Goal: Information Seeking & Learning: Check status

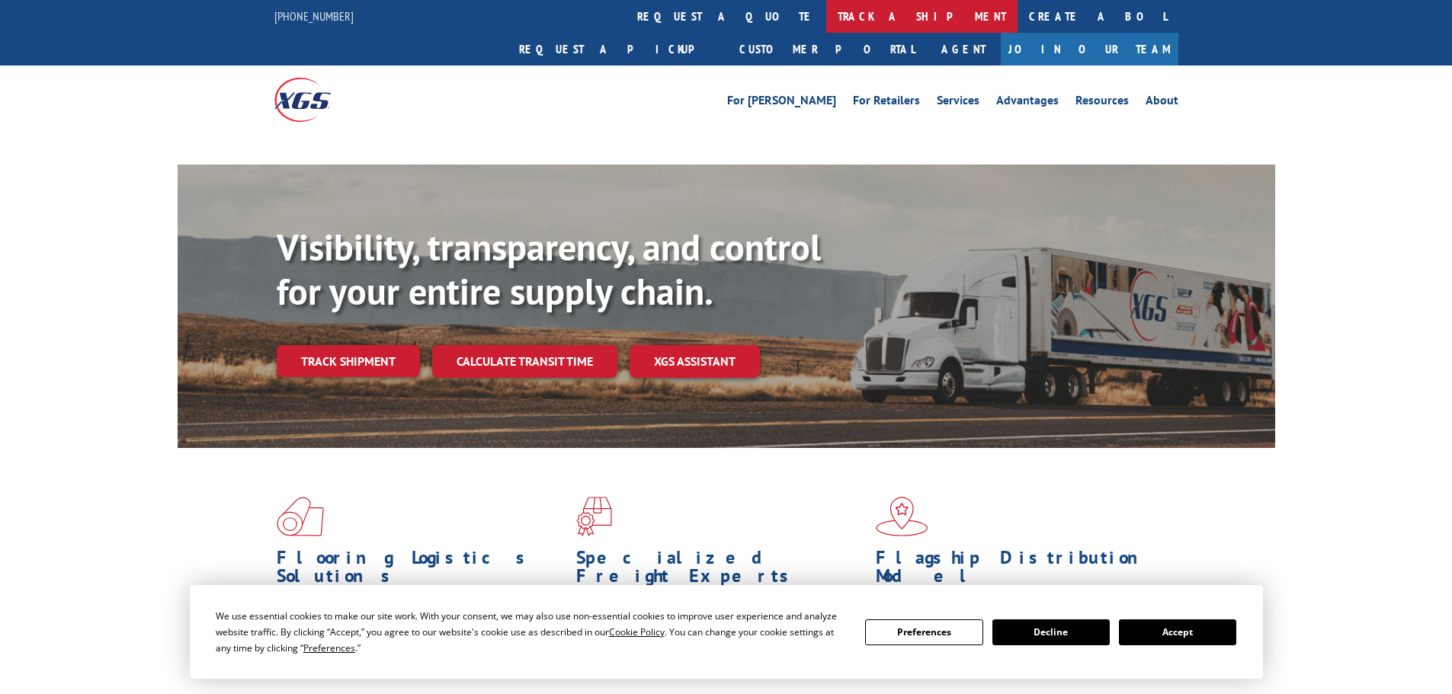
click at [826, 14] on link "track a shipment" at bounding box center [921, 16] width 191 height 33
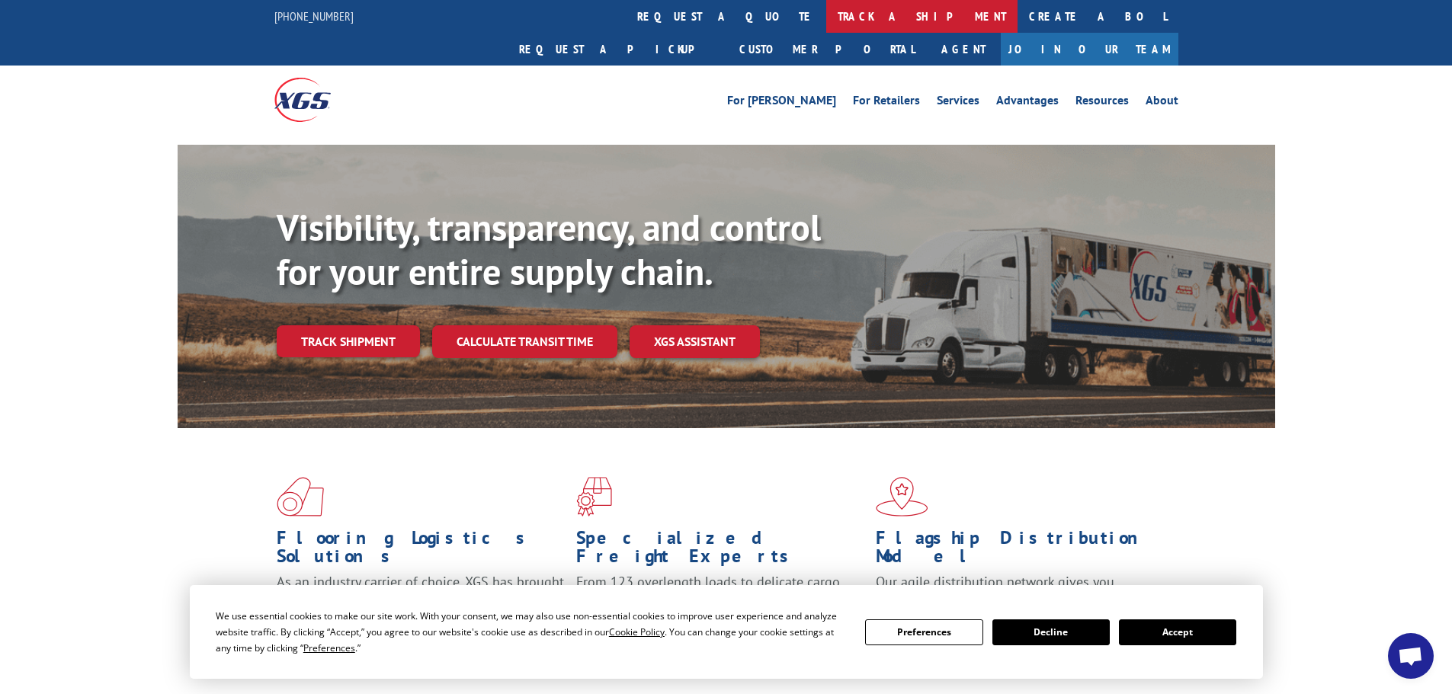
click at [826, 19] on link "track a shipment" at bounding box center [921, 16] width 191 height 33
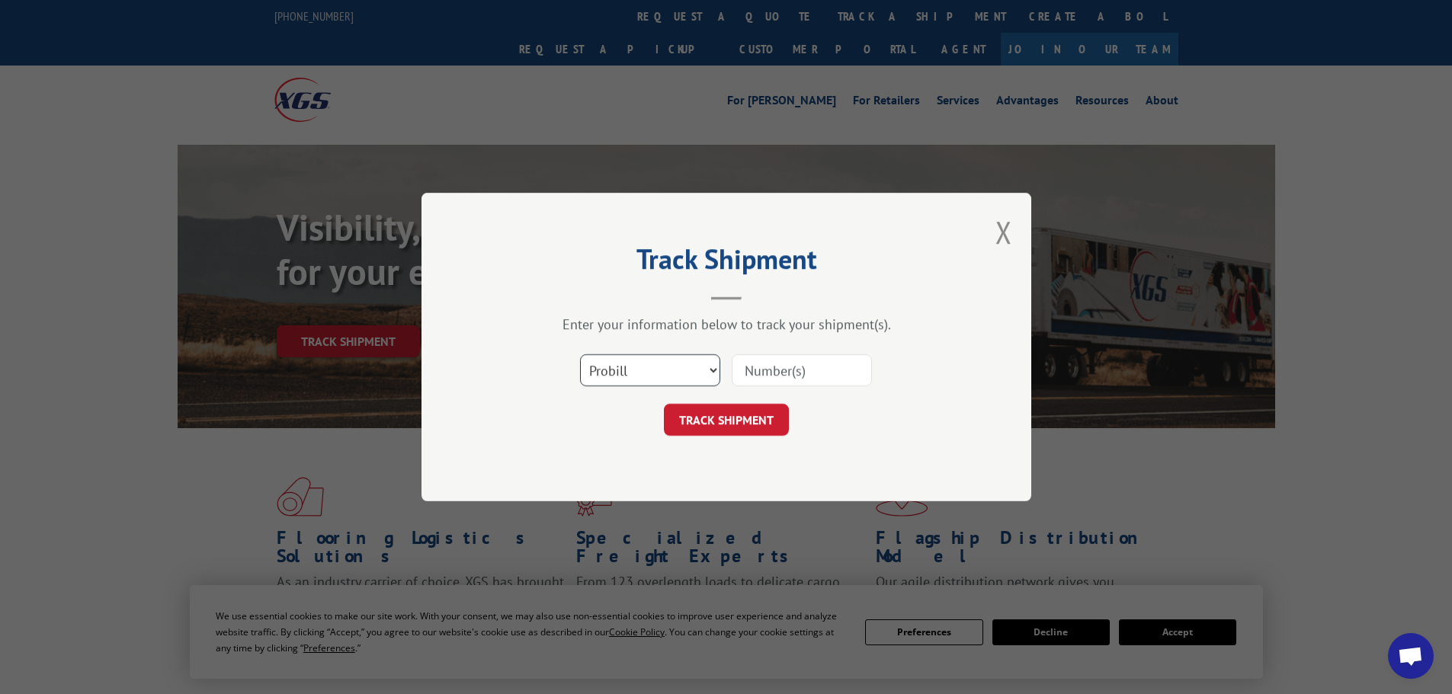
click at [656, 370] on select "Select category... Probill BOL PO" at bounding box center [650, 370] width 140 height 32
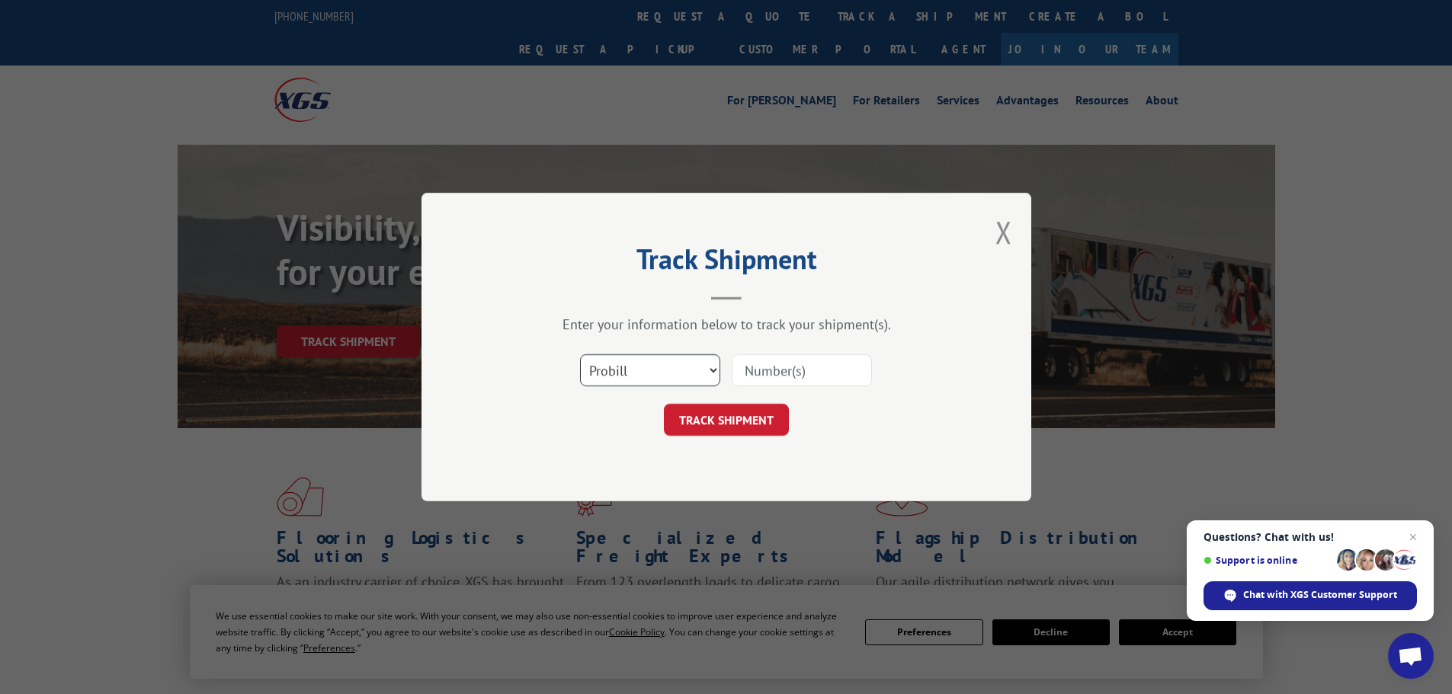
select select "bol"
click at [580, 354] on select "Select category... Probill BOL PO" at bounding box center [650, 370] width 140 height 32
click at [788, 367] on input at bounding box center [802, 370] width 140 height 32
paste input "5140800"
type input "5140800"
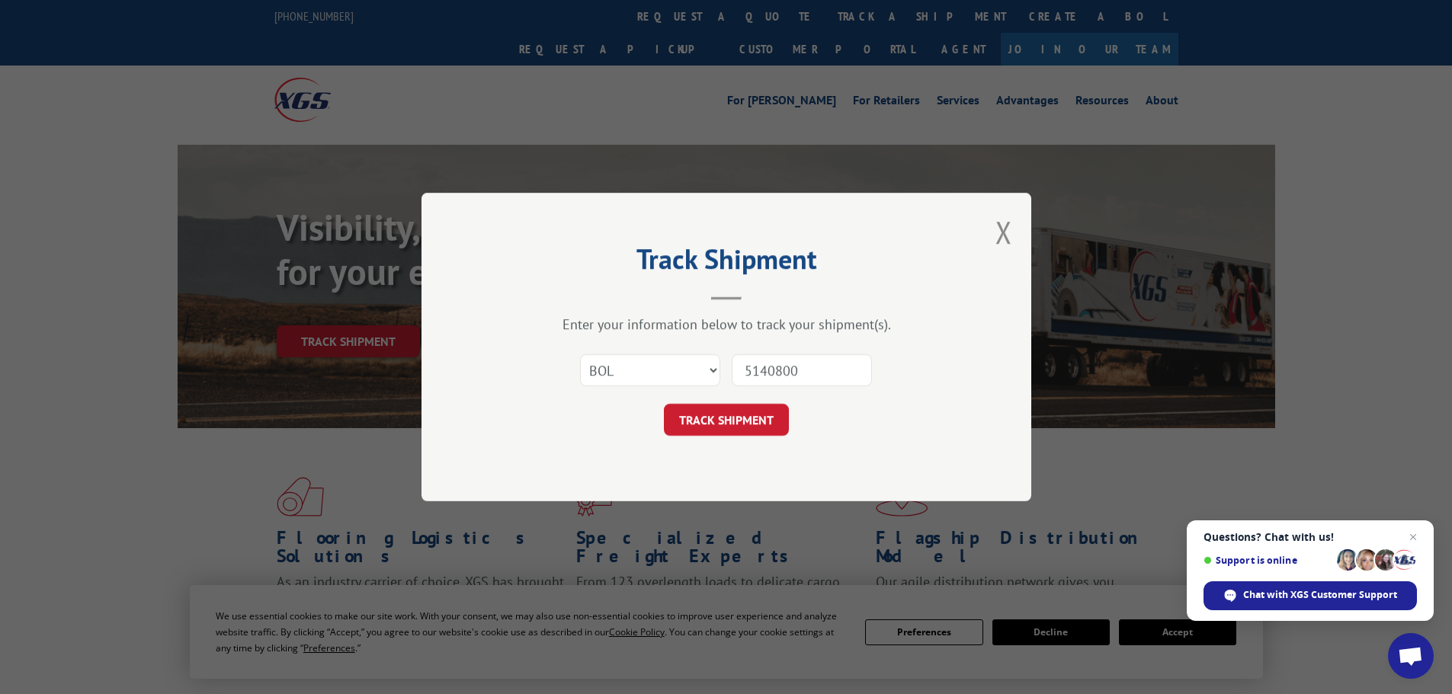
click button "TRACK SHIPMENT" at bounding box center [726, 420] width 125 height 32
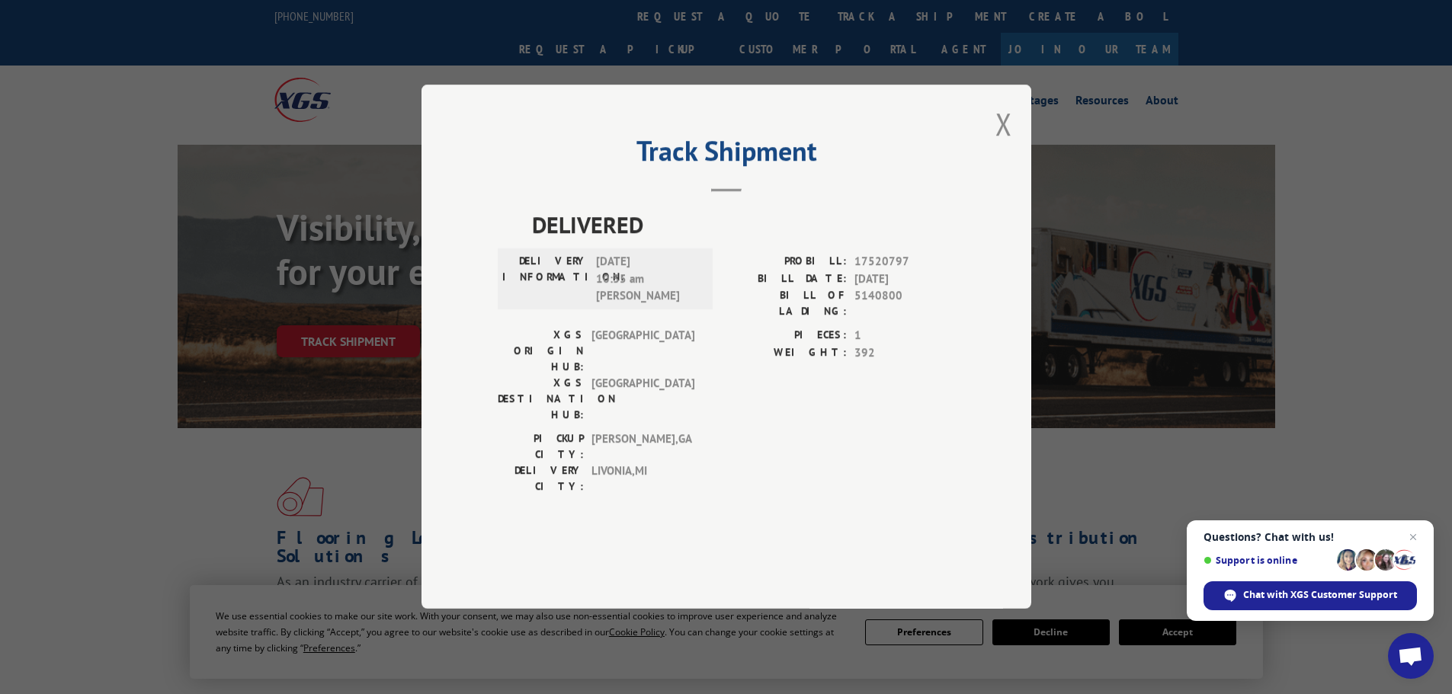
click at [991, 175] on div "Track Shipment DELIVERED DELIVERY INFORMATION: [DATE] 10:35 am [PERSON_NAME]: 1…" at bounding box center [726, 347] width 610 height 524
click at [1004, 144] on button "Close modal" at bounding box center [1003, 124] width 17 height 40
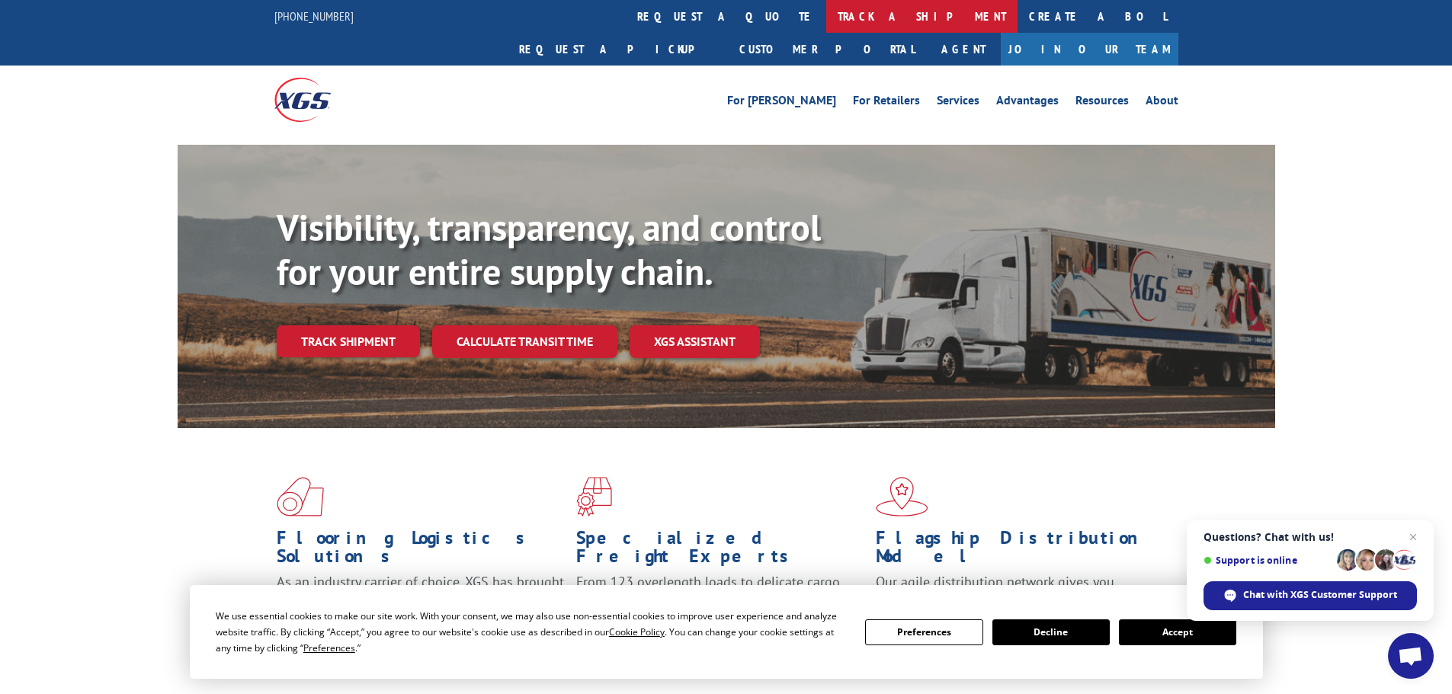
click at [826, 7] on link "track a shipment" at bounding box center [921, 16] width 191 height 33
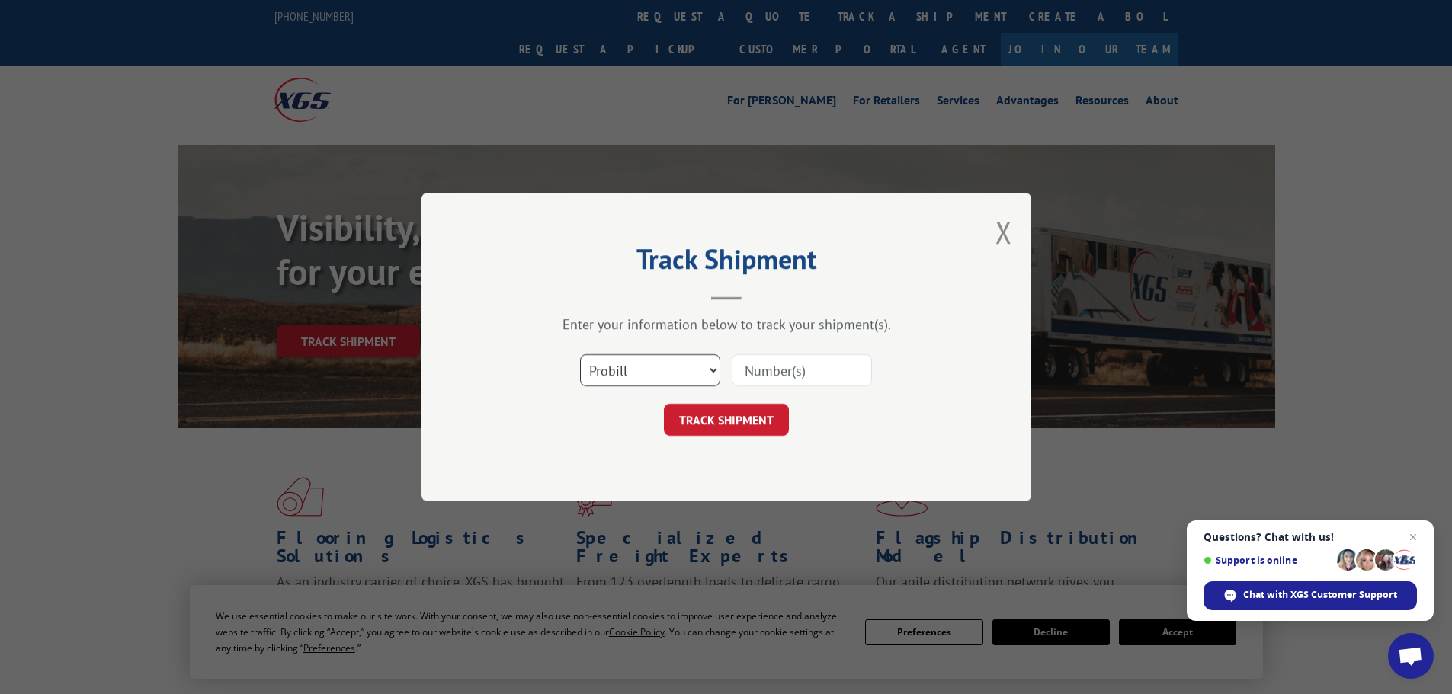
drag, startPoint x: 701, startPoint y: 369, endPoint x: 687, endPoint y: 386, distance: 21.7
click at [701, 369] on select "Select category... Probill BOL PO" at bounding box center [650, 370] width 140 height 32
select select "bol"
click at [580, 354] on select "Select category... Probill BOL PO" at bounding box center [650, 370] width 140 height 32
click at [777, 384] on input at bounding box center [802, 370] width 140 height 32
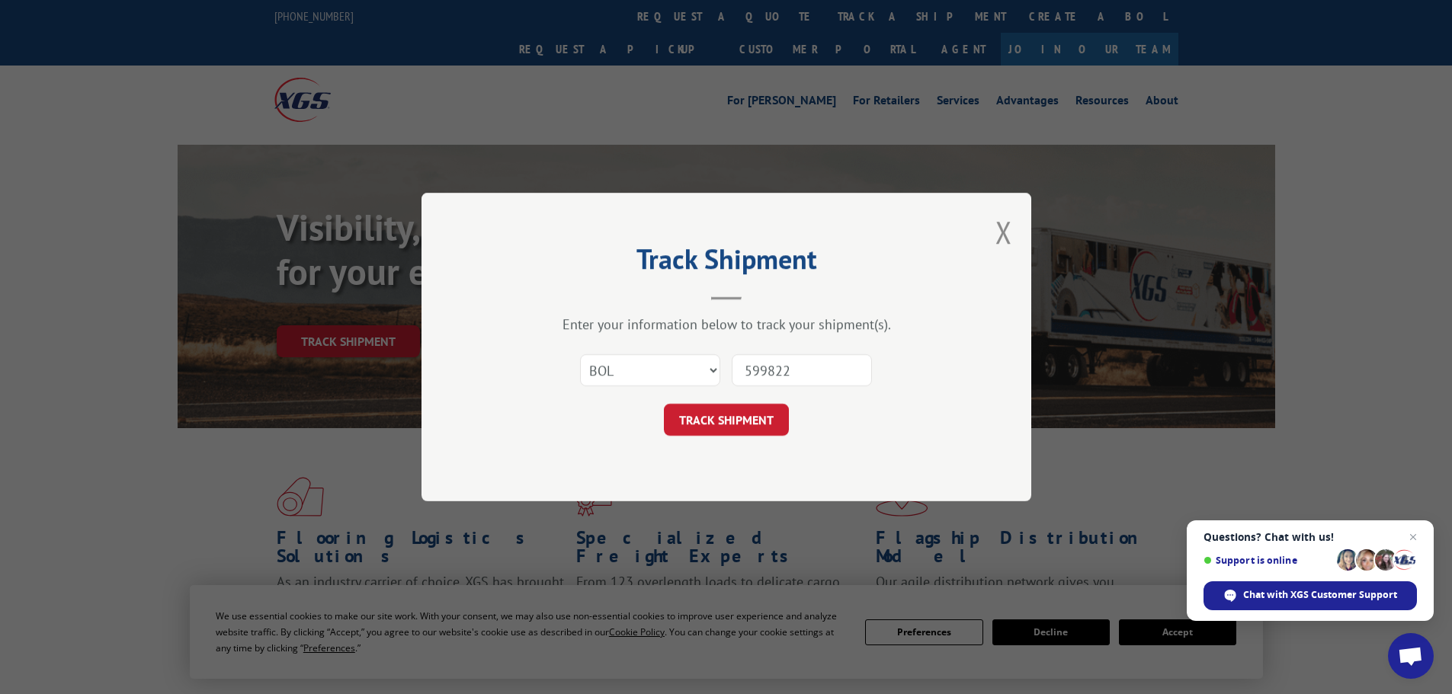
type input "5998220"
click button "TRACK SHIPMENT" at bounding box center [726, 420] width 125 height 32
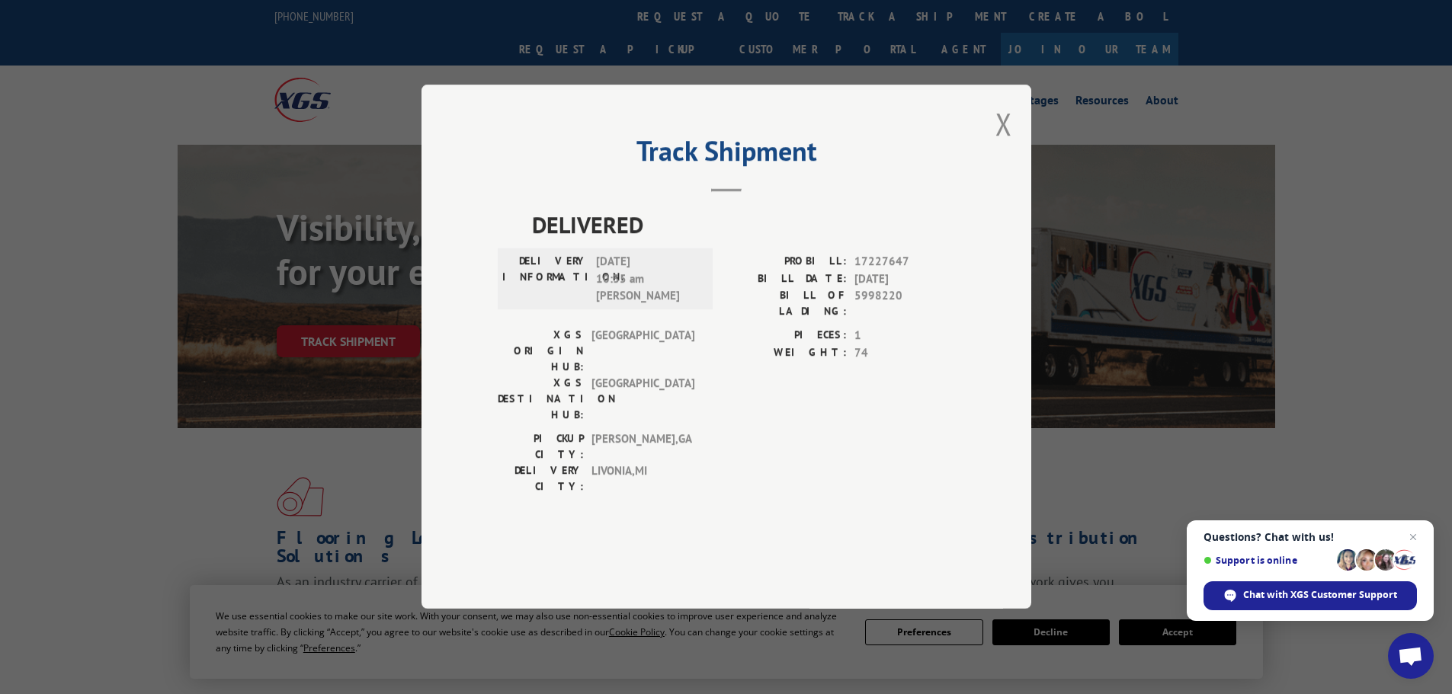
click at [1006, 144] on button "Close modal" at bounding box center [1003, 124] width 17 height 40
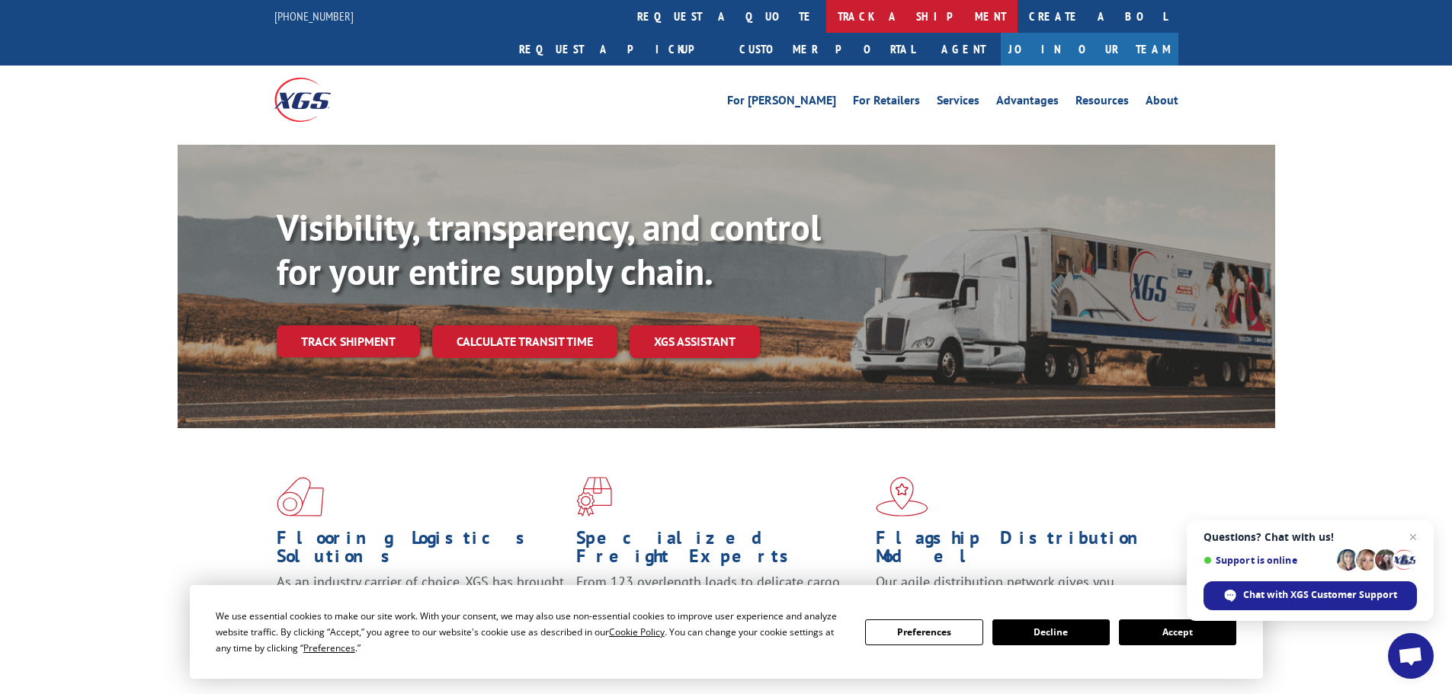
click at [826, 32] on link "track a shipment" at bounding box center [921, 16] width 191 height 33
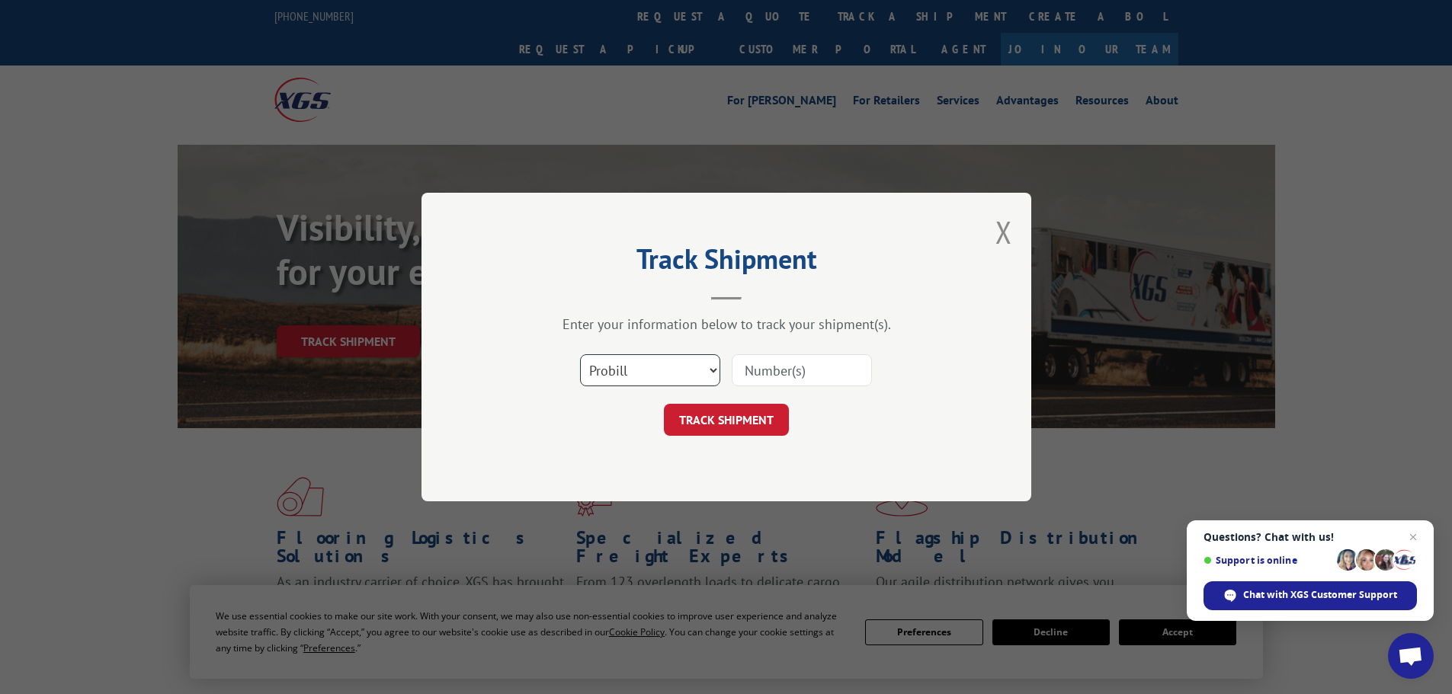
click at [638, 370] on select "Select category... Probill BOL PO" at bounding box center [650, 370] width 140 height 32
select select "bol"
click at [580, 354] on select "Select category... Probill BOL PO" at bounding box center [650, 370] width 140 height 32
click at [782, 360] on input at bounding box center [802, 370] width 140 height 32
type input "5141+06"
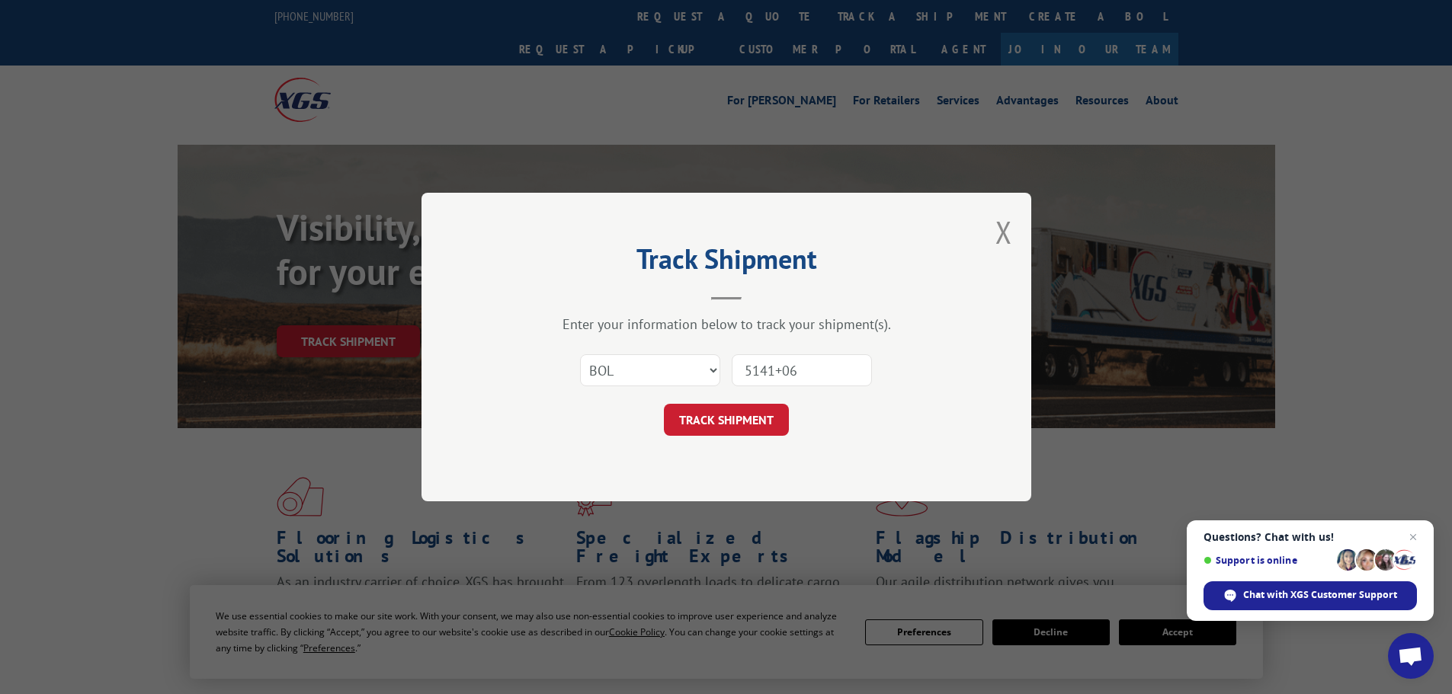
click at [664, 404] on button "TRACK SHIPMENT" at bounding box center [726, 420] width 125 height 32
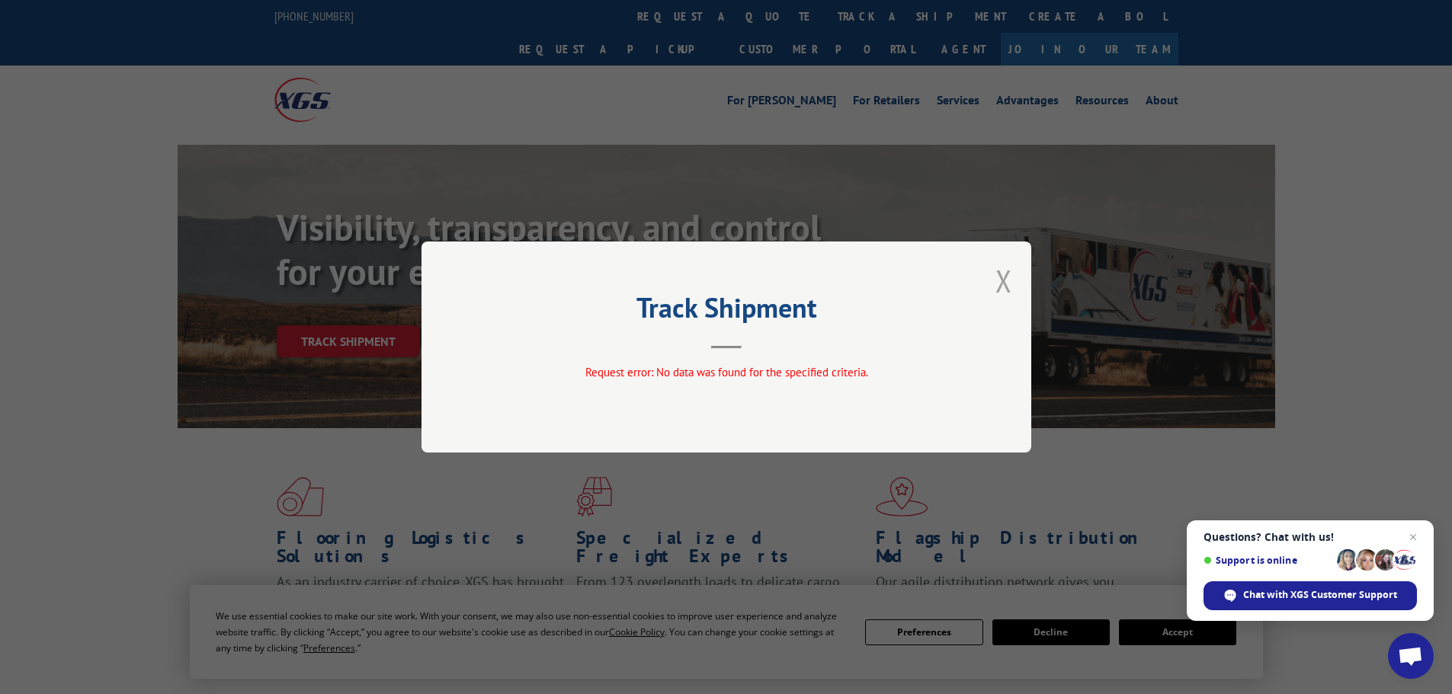
click at [1004, 288] on button "Close modal" at bounding box center [1003, 281] width 17 height 40
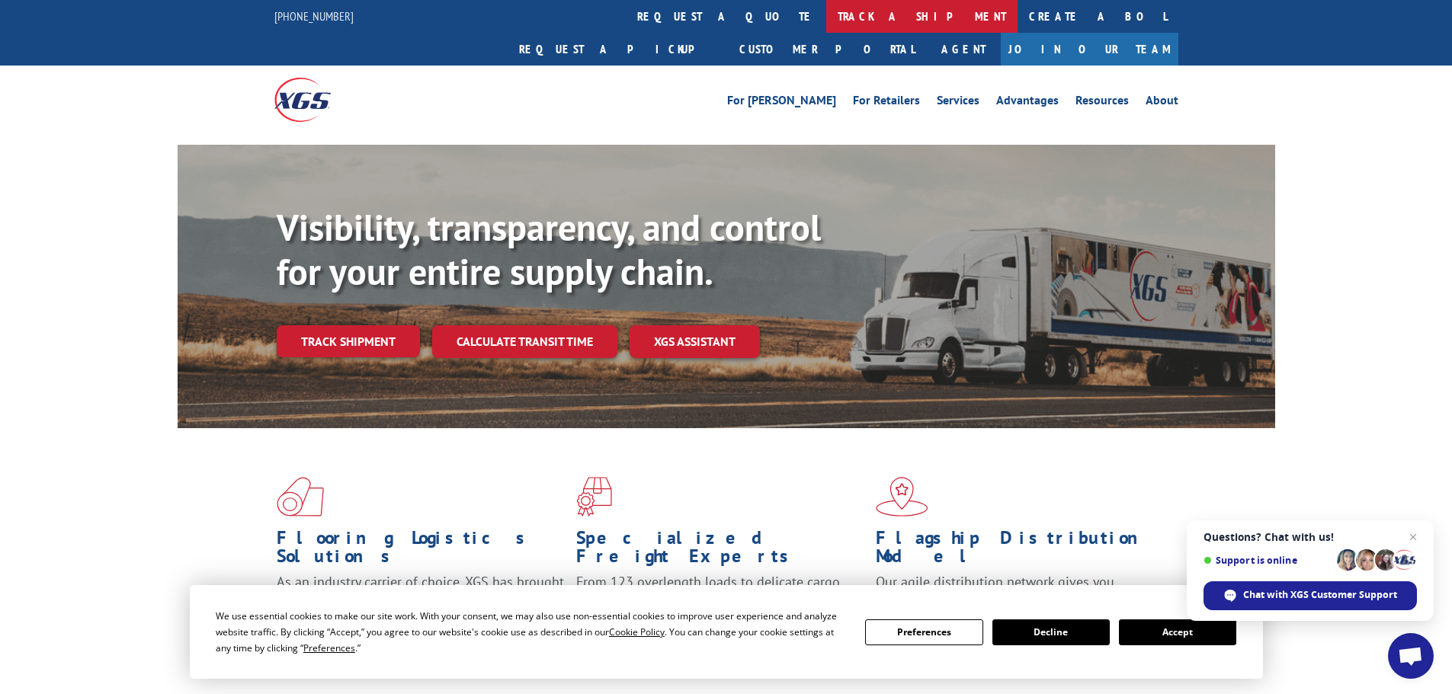
click at [826, 12] on link "track a shipment" at bounding box center [921, 16] width 191 height 33
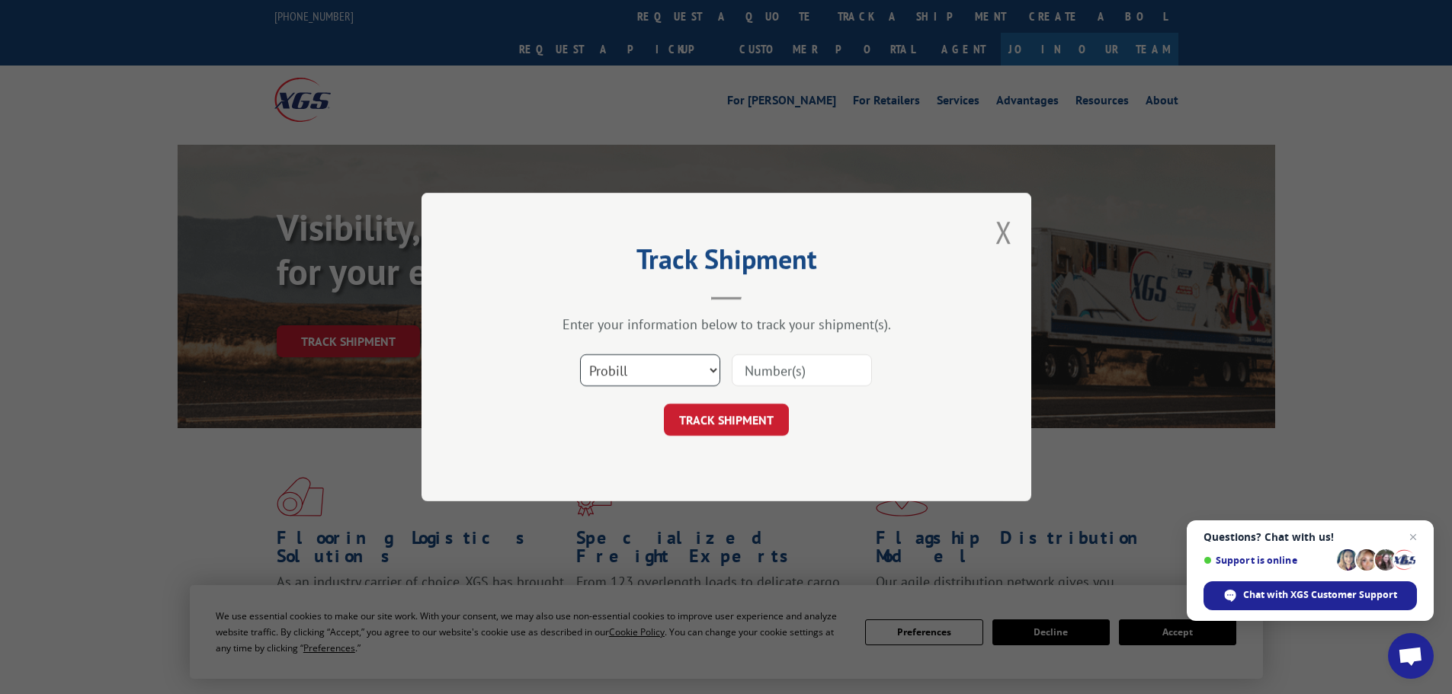
click at [650, 376] on select "Select category... Probill BOL PO" at bounding box center [650, 370] width 140 height 32
select select "bol"
click at [580, 354] on select "Select category... Probill BOL PO" at bounding box center [650, 370] width 140 height 32
click at [793, 334] on div "Enter your information below to track your shipment(s). Select category... Prob…" at bounding box center [726, 376] width 457 height 120
click at [776, 364] on input at bounding box center [802, 370] width 140 height 32
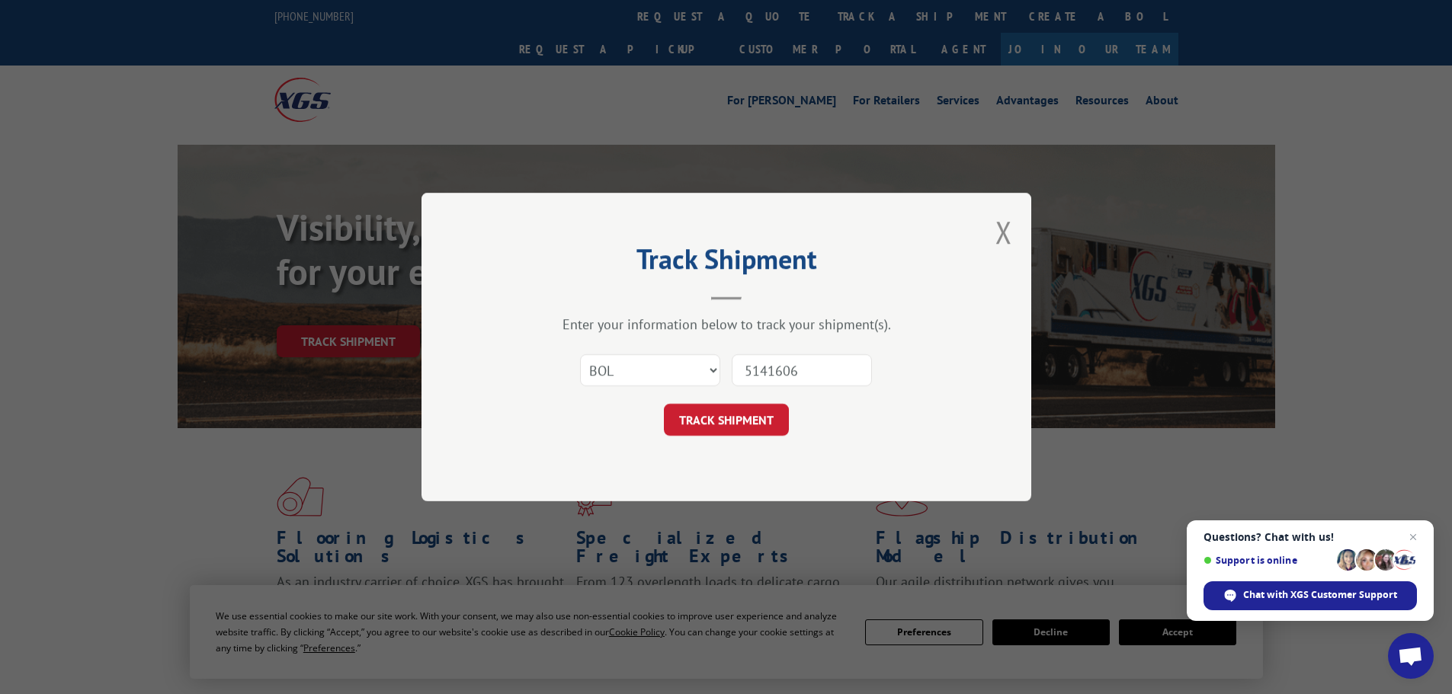
type input "5141606"
click at [664, 404] on button "TRACK SHIPMENT" at bounding box center [726, 420] width 125 height 32
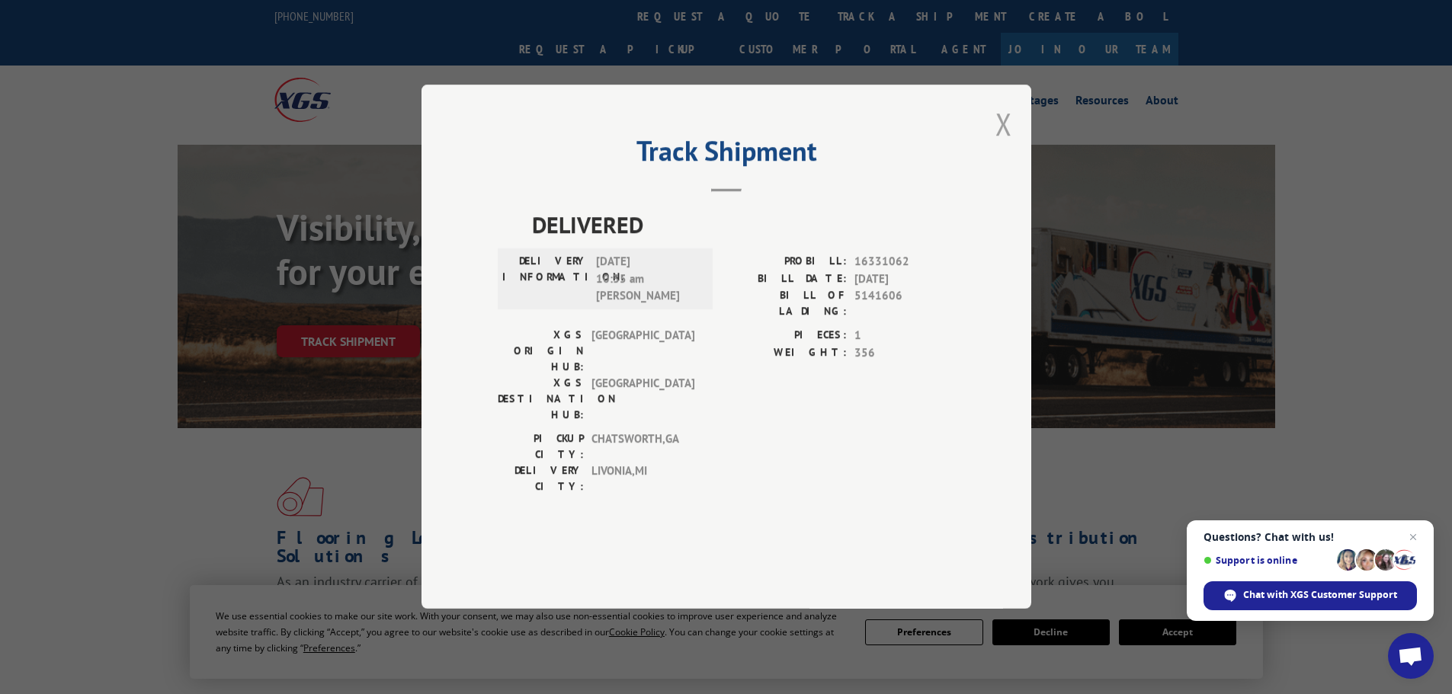
click at [1004, 144] on button "Close modal" at bounding box center [1003, 124] width 17 height 40
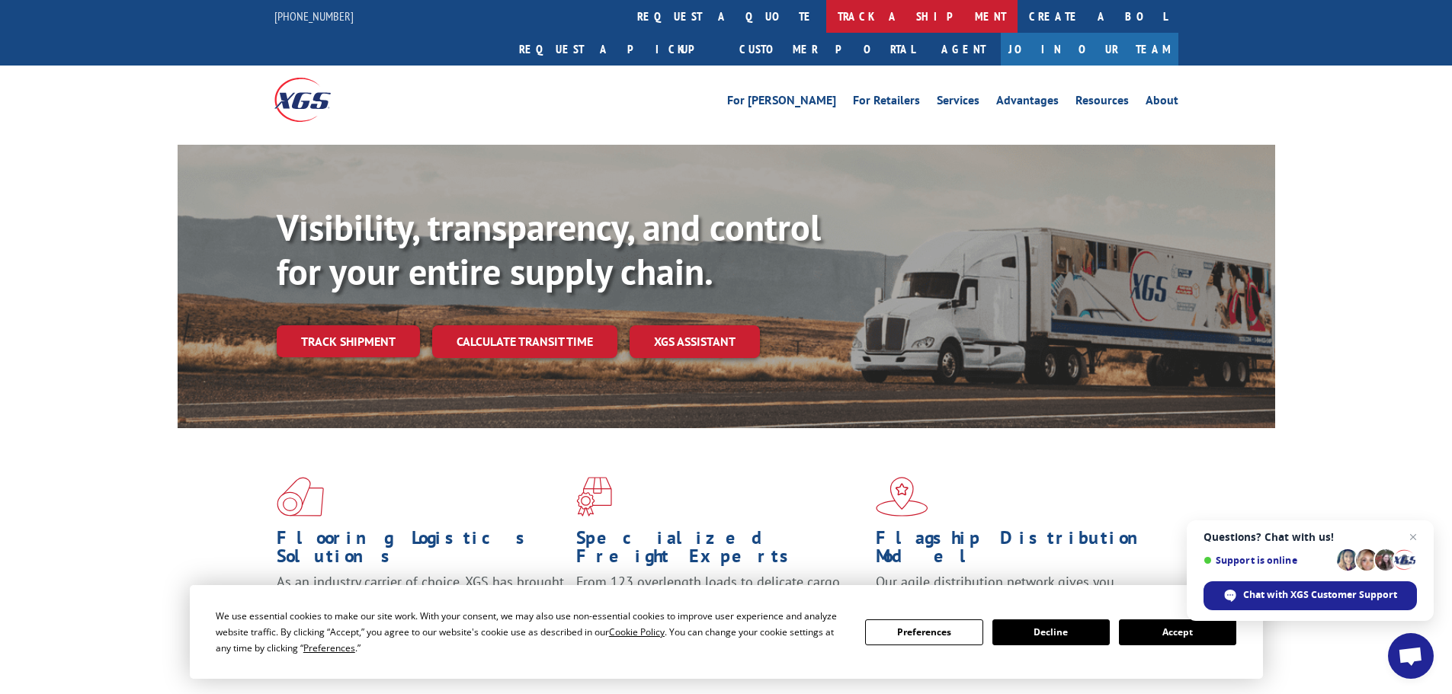
click at [826, 18] on link "track a shipment" at bounding box center [921, 16] width 191 height 33
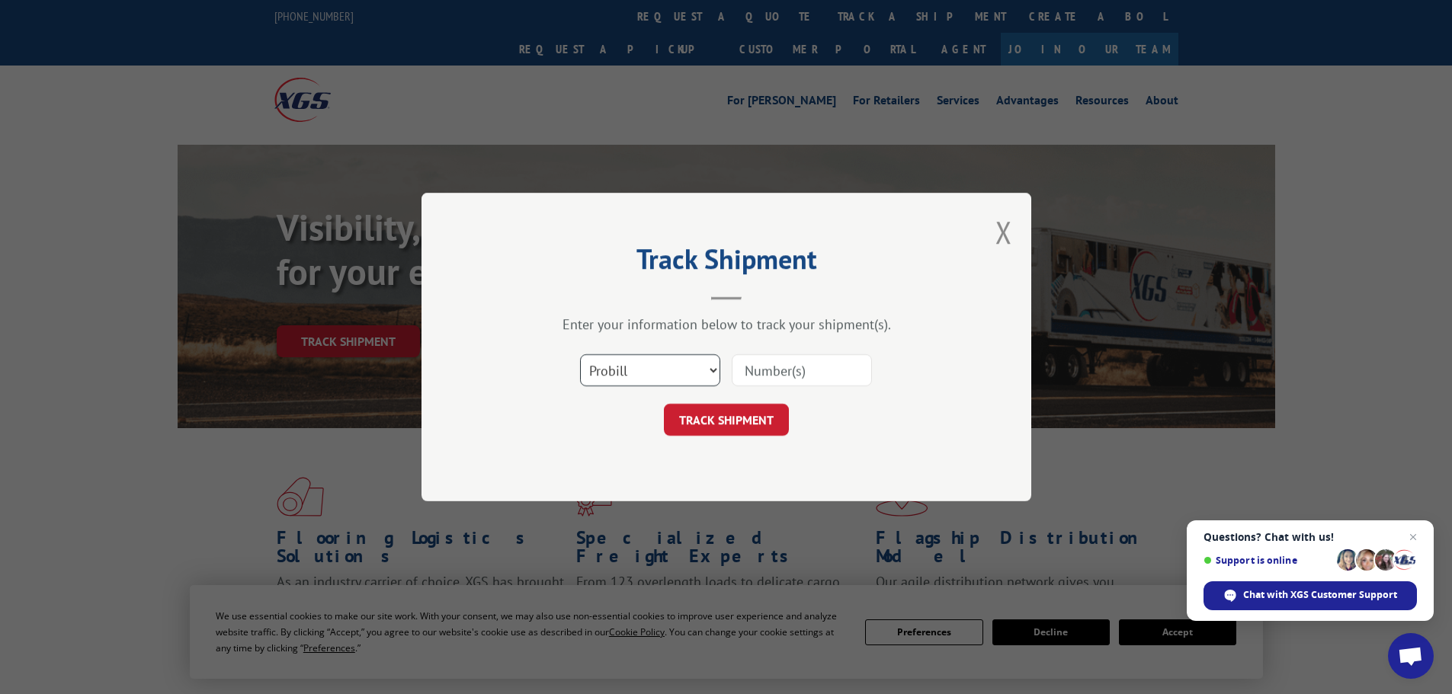
click at [680, 376] on select "Select category... Probill BOL PO" at bounding box center [650, 370] width 140 height 32
select select "bol"
click at [580, 354] on select "Select category... Probill BOL PO" at bounding box center [650, 370] width 140 height 32
click at [765, 376] on input at bounding box center [802, 370] width 140 height 32
type input "5157816"
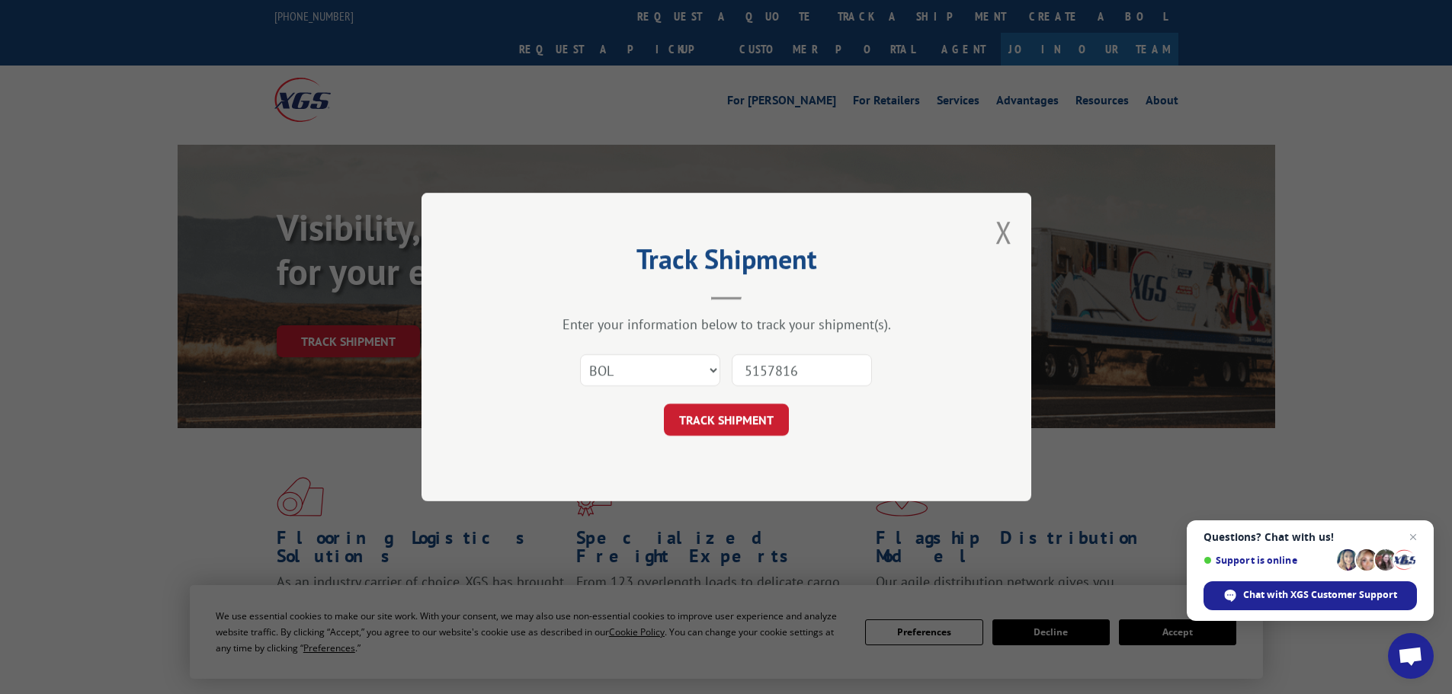
click at [664, 404] on button "TRACK SHIPMENT" at bounding box center [726, 420] width 125 height 32
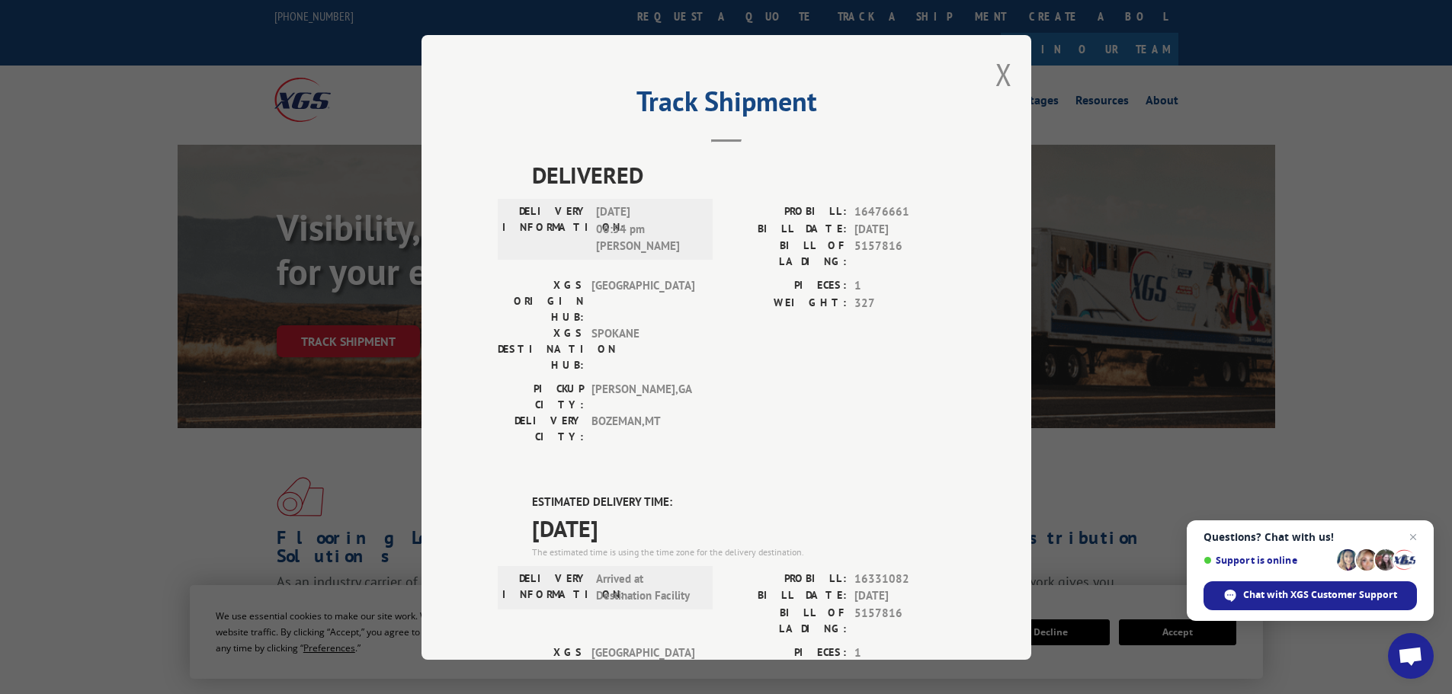
click at [1007, 61] on div "Track Shipment DELIVERED DELIVERY INFORMATION: [DATE] 06:54 pm [PERSON_NAME]: 1…" at bounding box center [726, 347] width 610 height 625
click at [1004, 83] on button "Close modal" at bounding box center [1003, 74] width 17 height 40
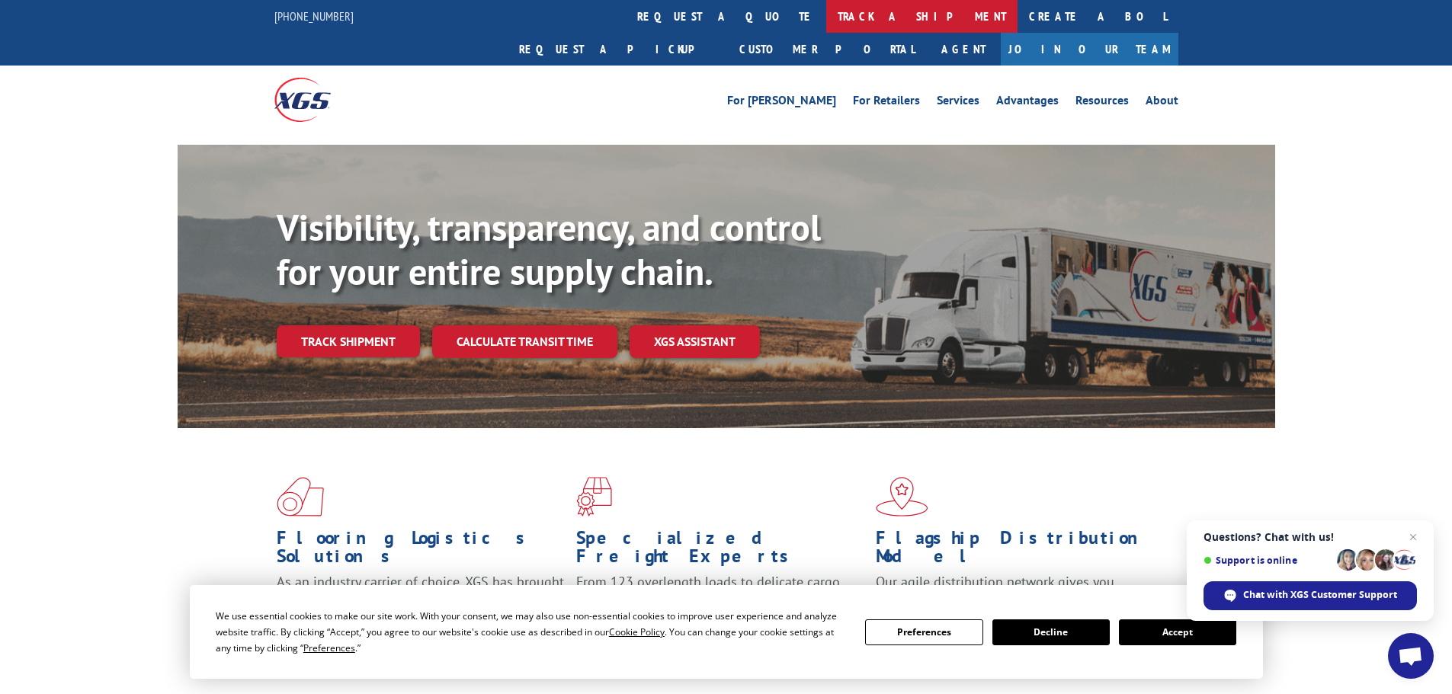
click at [826, 21] on link "track a shipment" at bounding box center [921, 16] width 191 height 33
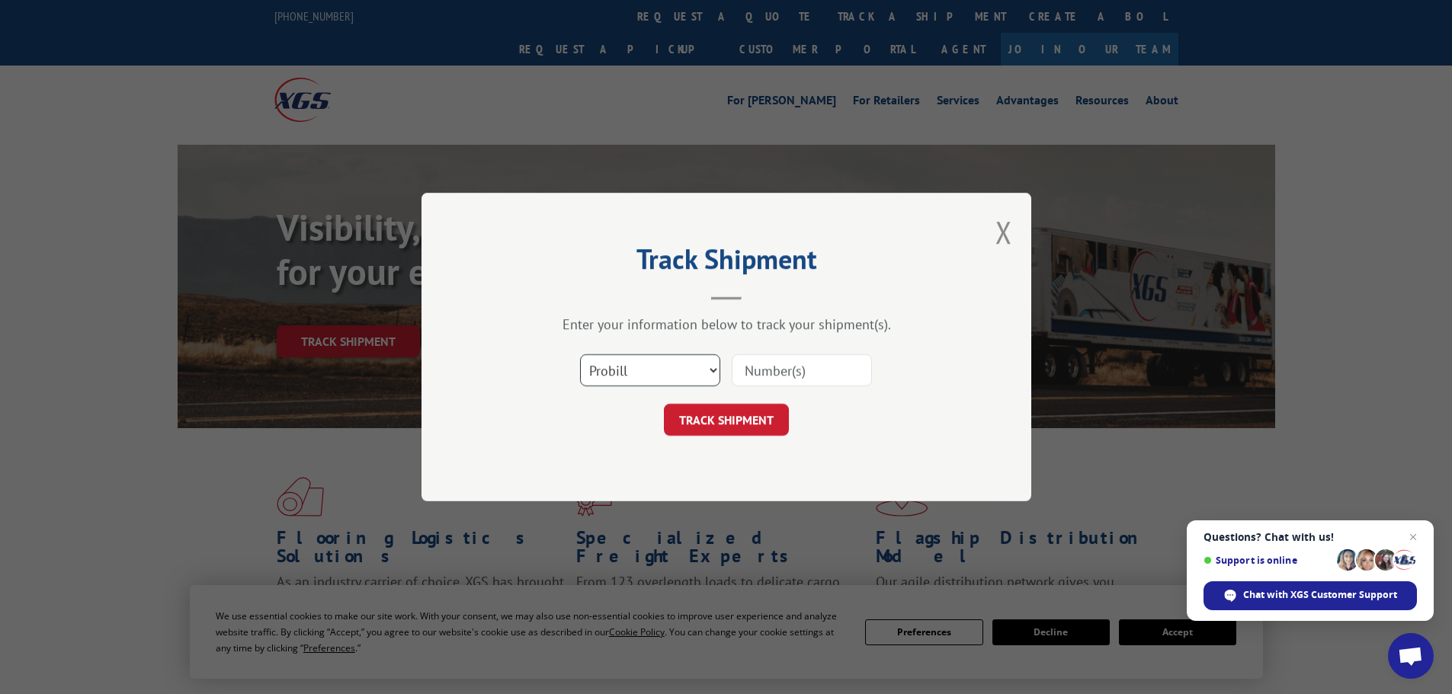
click at [658, 375] on select "Select category... Probill BOL PO" at bounding box center [650, 370] width 140 height 32
select select "bol"
click at [580, 354] on select "Select category... Probill BOL PO" at bounding box center [650, 370] width 140 height 32
paste input "6014250"
type input "6014250"
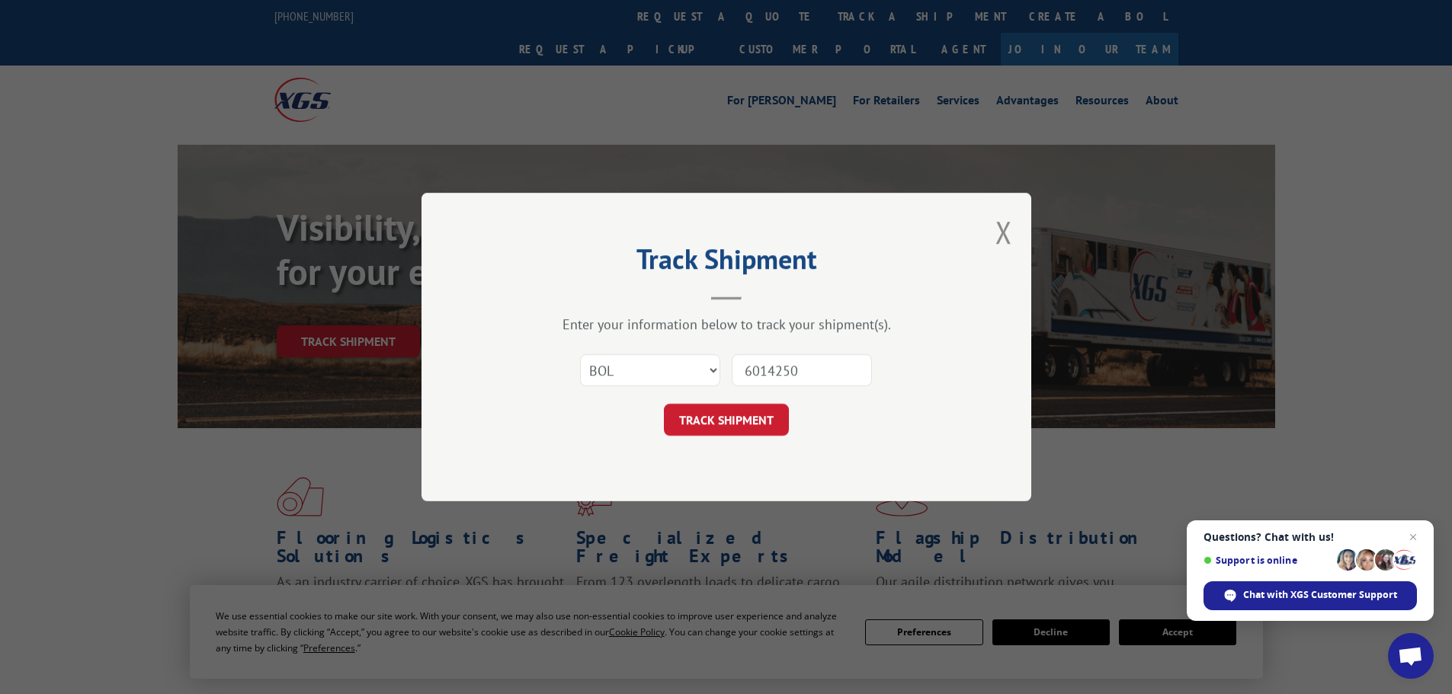
click button "TRACK SHIPMENT" at bounding box center [726, 420] width 125 height 32
